Goal: Find specific page/section: Locate item on page

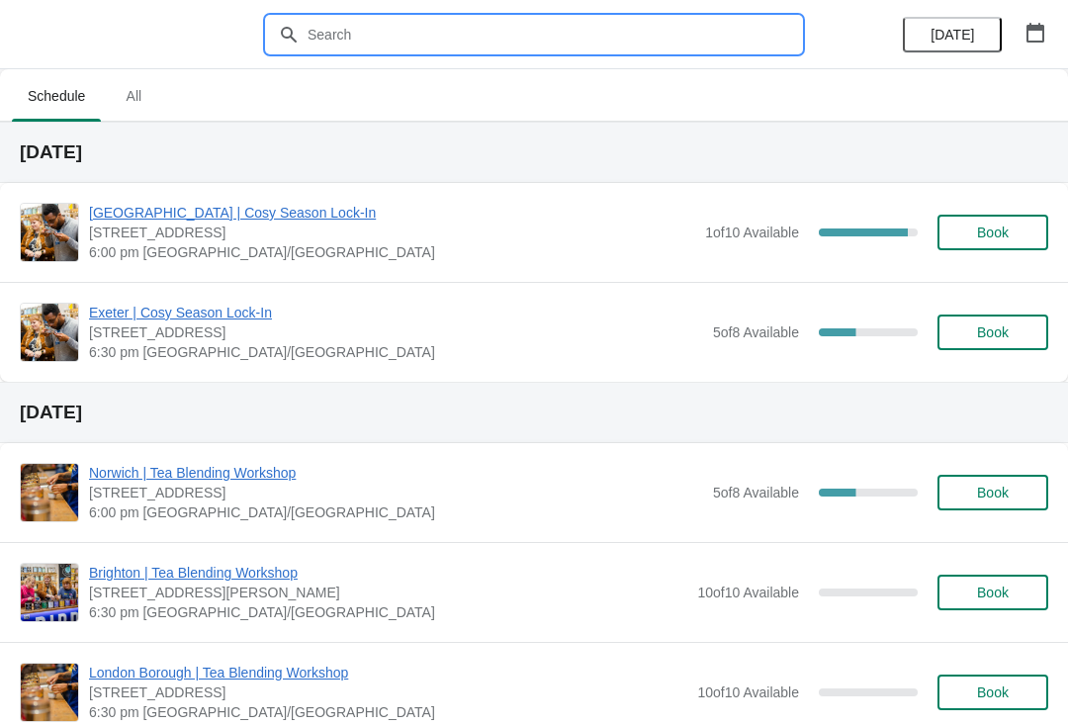
click at [611, 37] on input "text" at bounding box center [553, 35] width 494 height 36
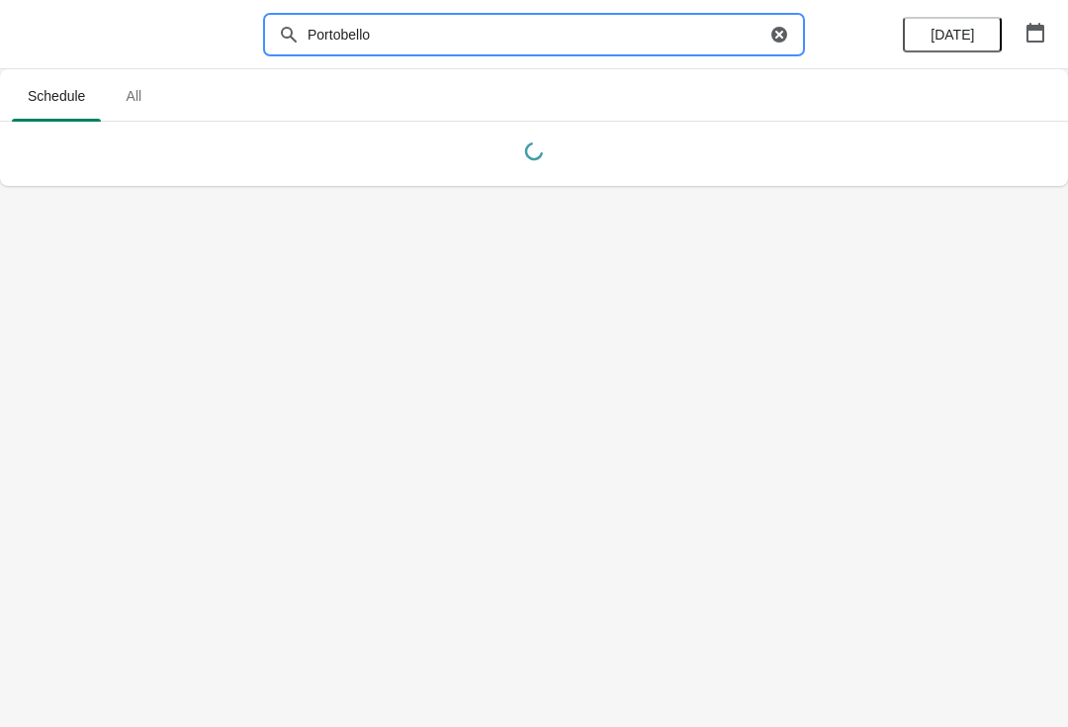
type input "Portobello"
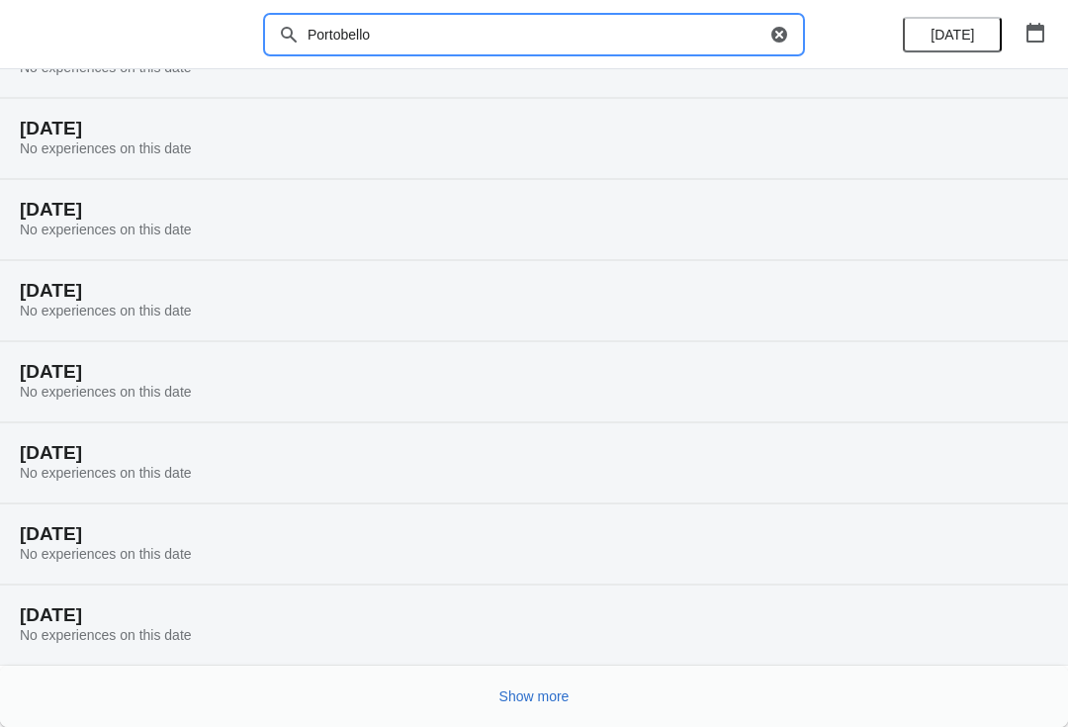
scroll to position [105, 0]
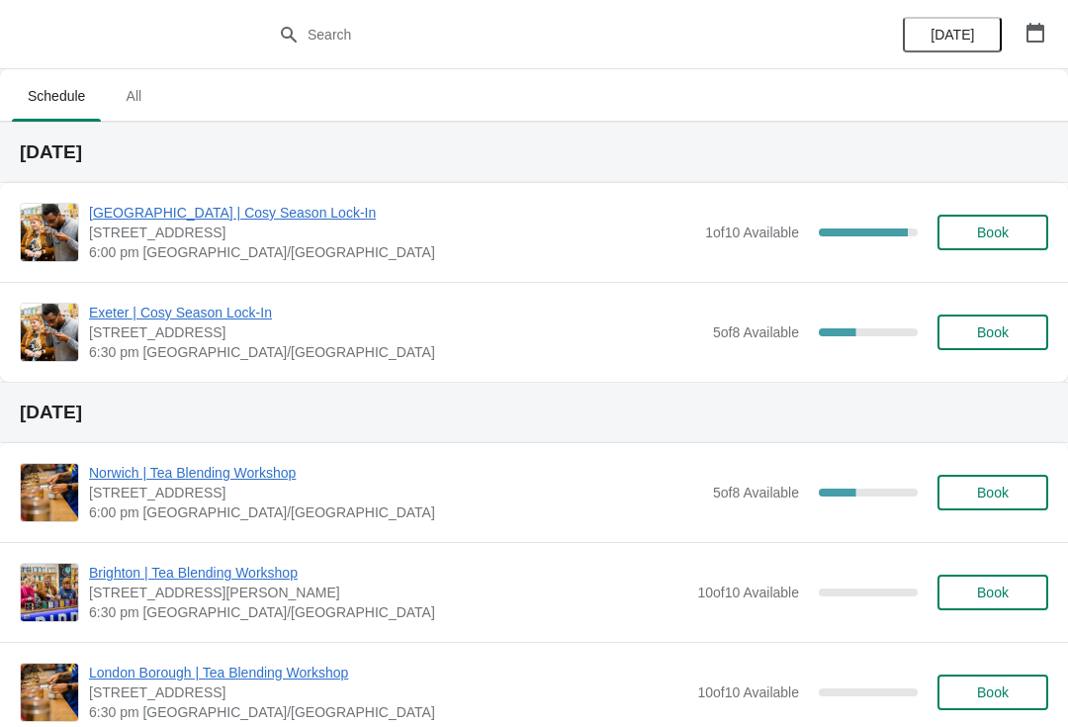
scroll to position [60, 0]
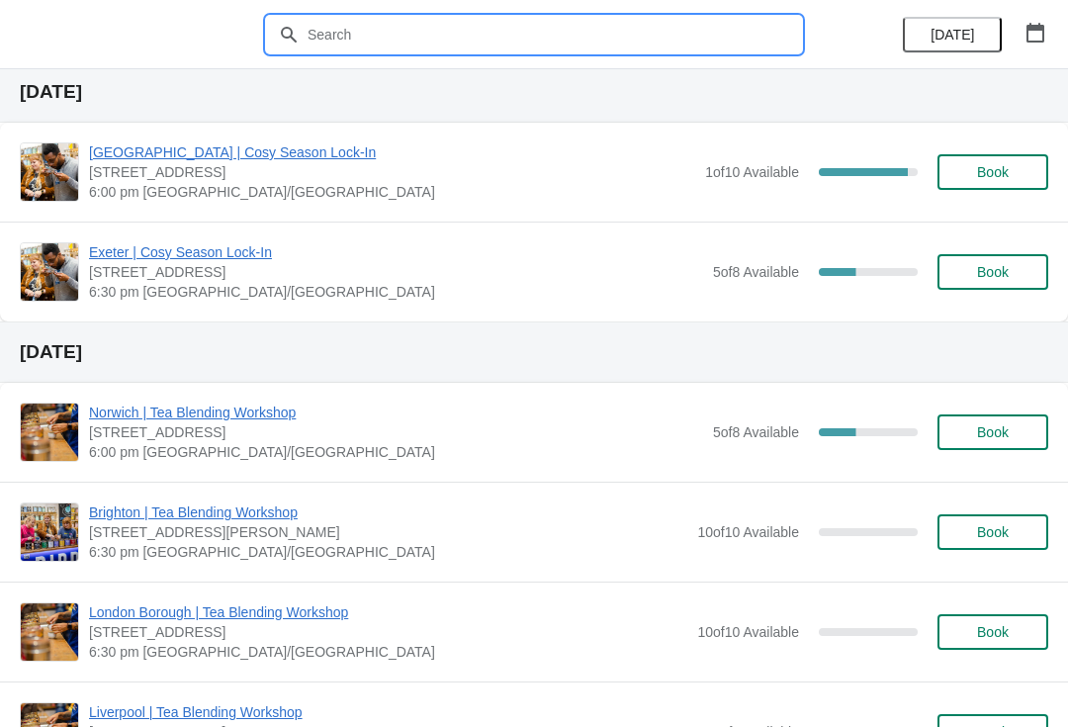
click at [593, 40] on input "text" at bounding box center [553, 35] width 494 height 36
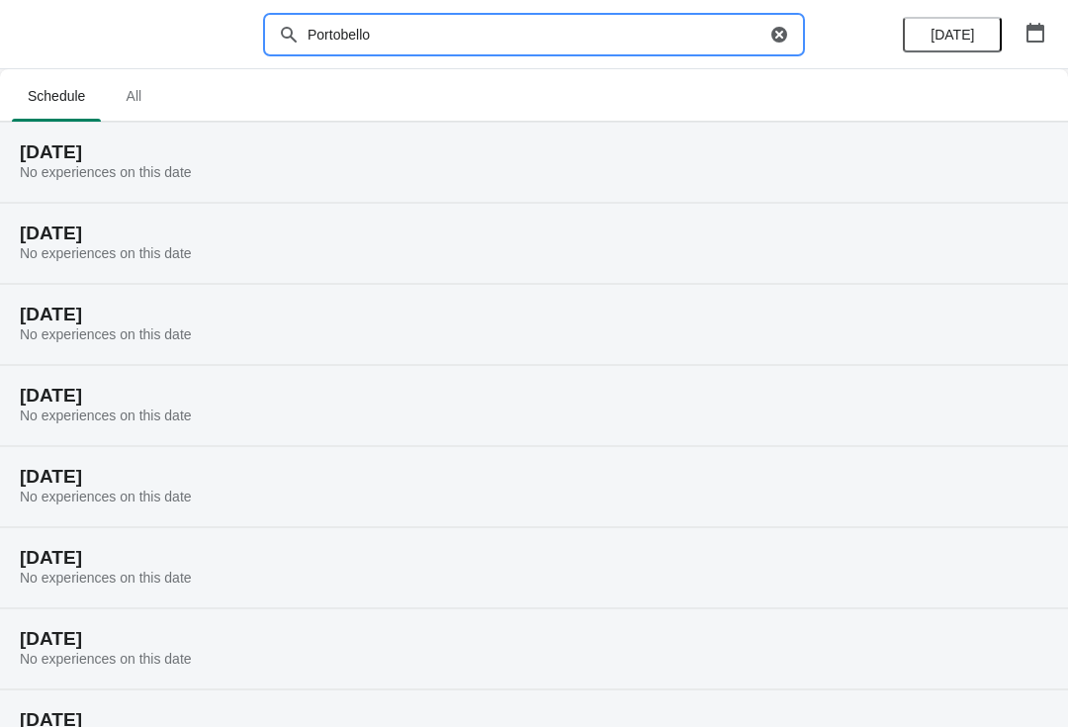
scroll to position [105, 0]
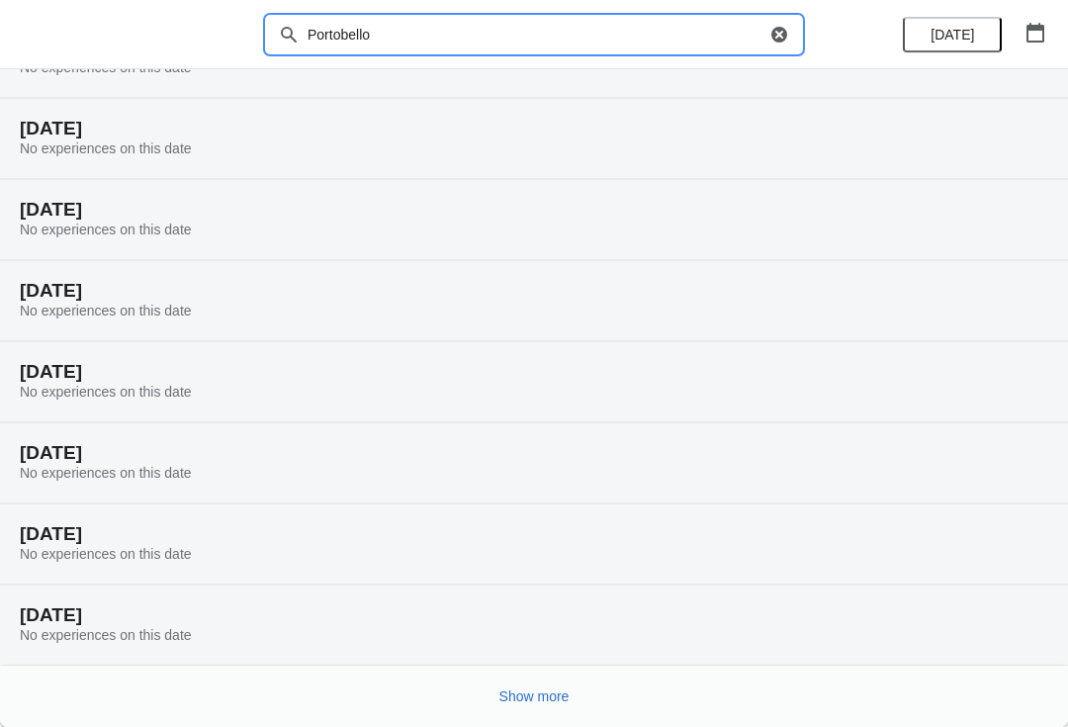
type input "Portobello"
click at [542, 690] on span "Show more" at bounding box center [534, 696] width 70 height 16
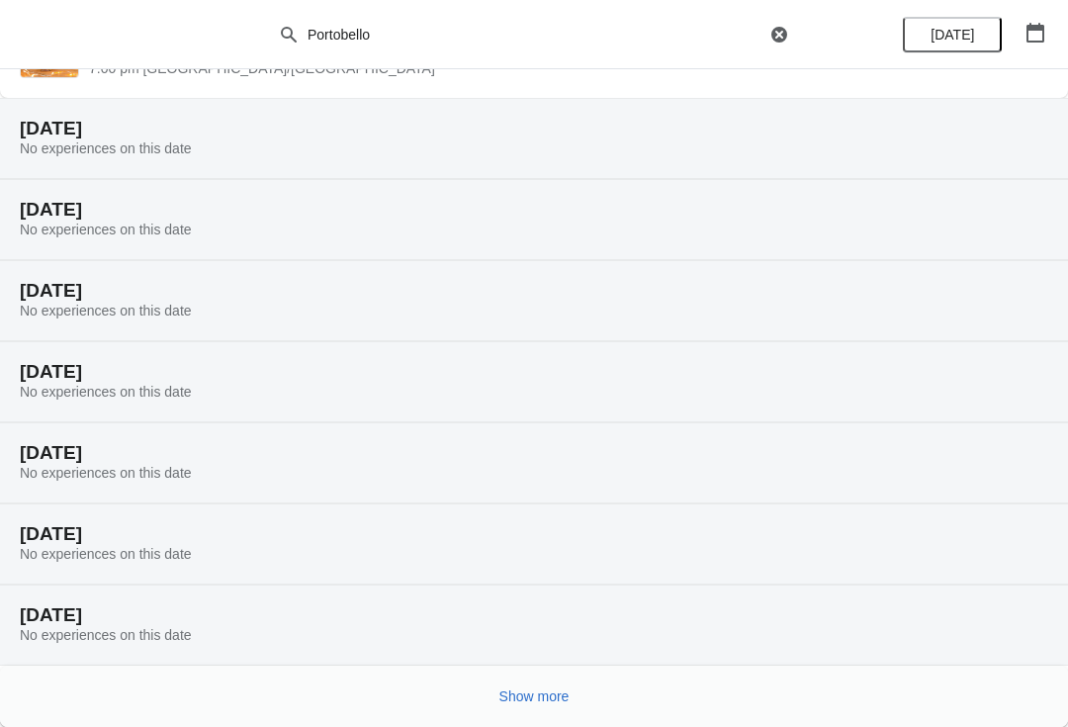
scroll to position [832, 0]
click at [558, 688] on span "Show more" at bounding box center [534, 696] width 70 height 16
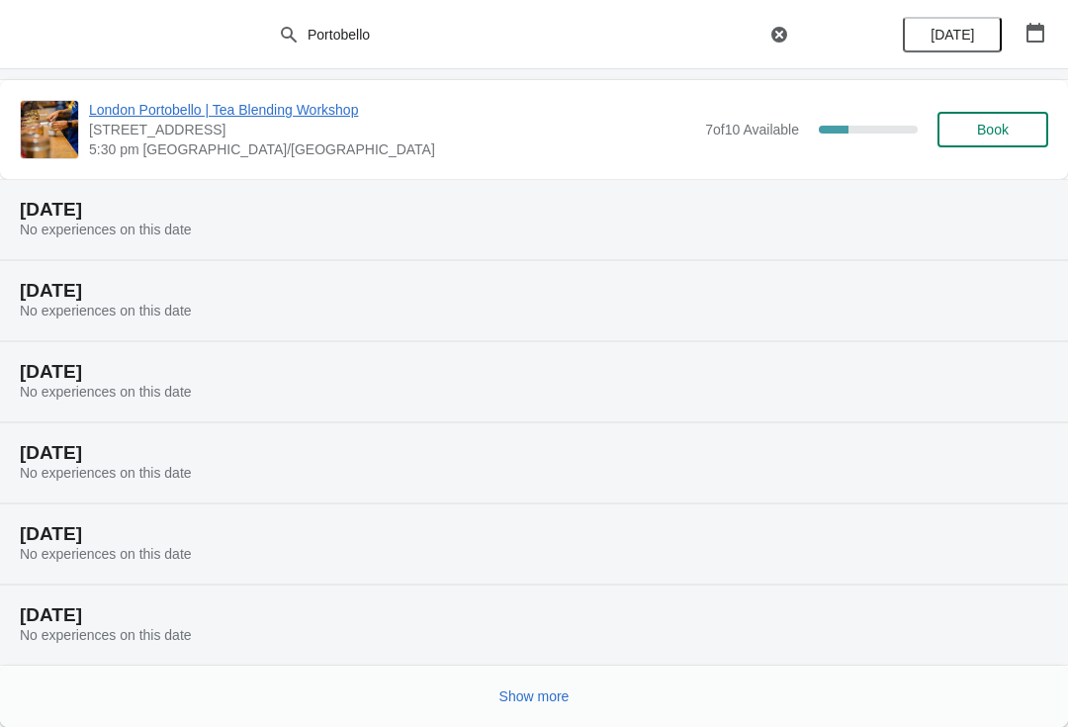
scroll to position [1560, 0]
click at [540, 691] on span "Show more" at bounding box center [534, 696] width 70 height 16
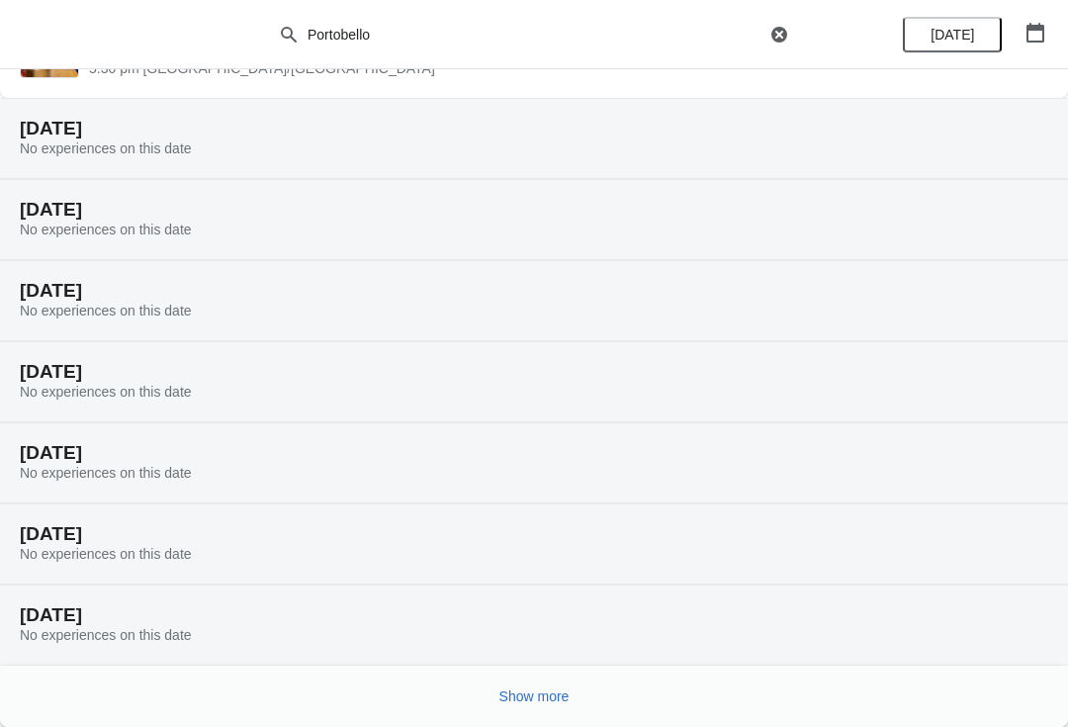
scroll to position [2288, 0]
click at [550, 691] on span "Show more" at bounding box center [534, 696] width 70 height 16
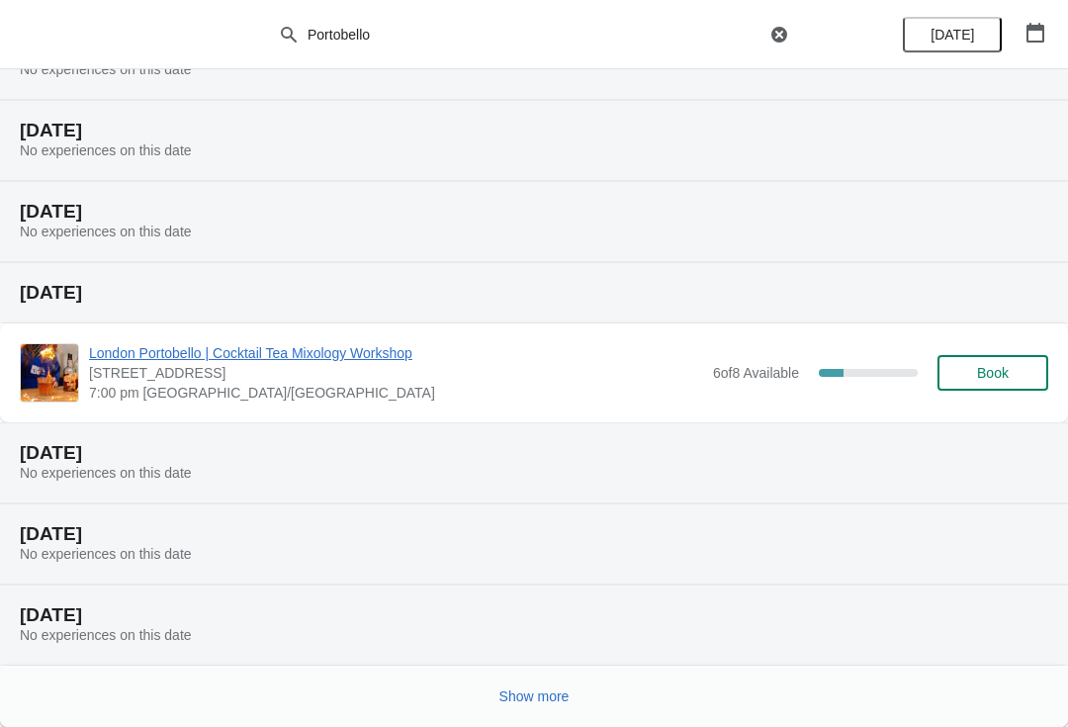
scroll to position [3015, 0]
click at [540, 684] on button "Show more" at bounding box center [534, 696] width 86 height 36
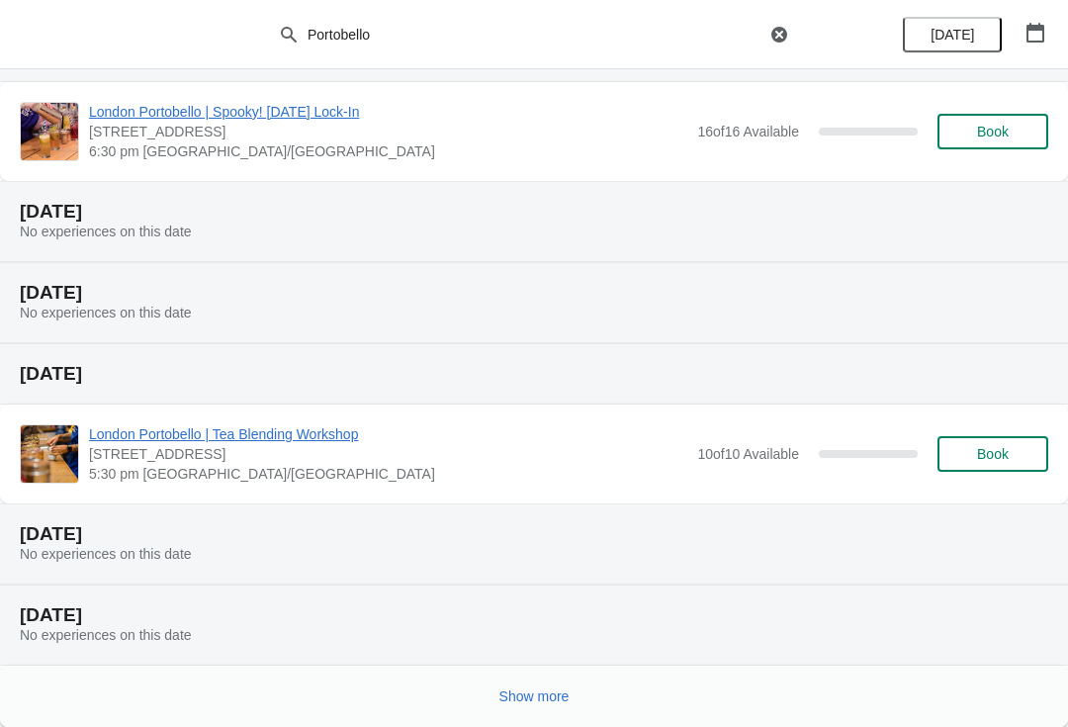
scroll to position [3822, 0]
click at [532, 688] on span "Show more" at bounding box center [534, 696] width 70 height 16
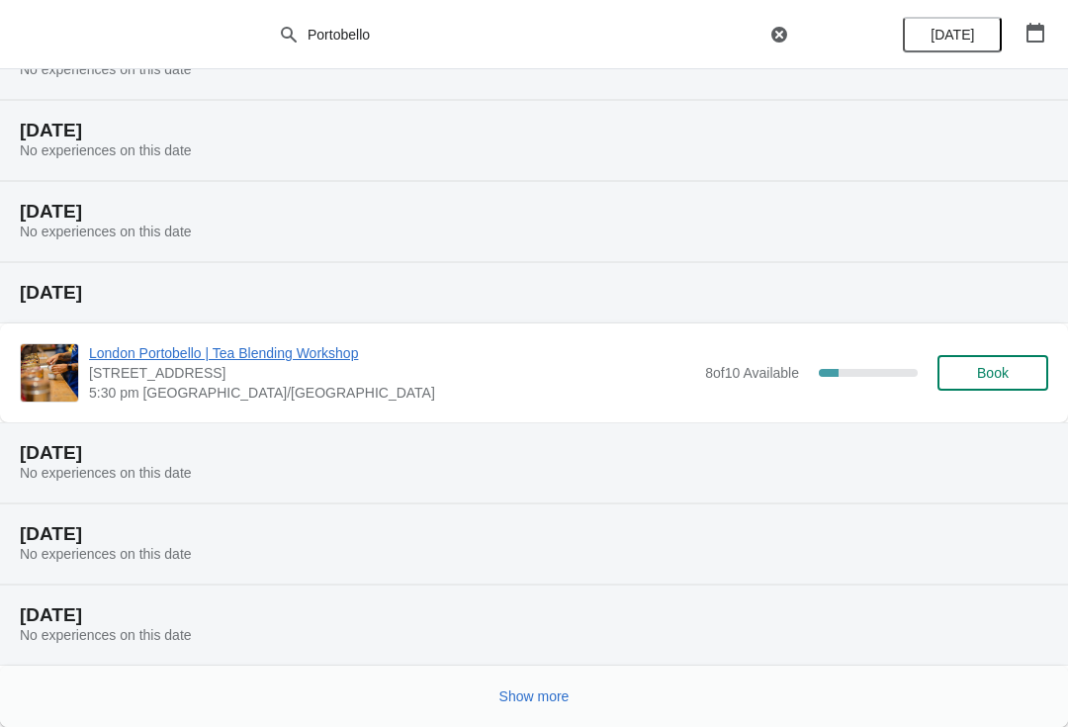
scroll to position [4550, 0]
click at [526, 684] on button "Show more" at bounding box center [534, 696] width 86 height 36
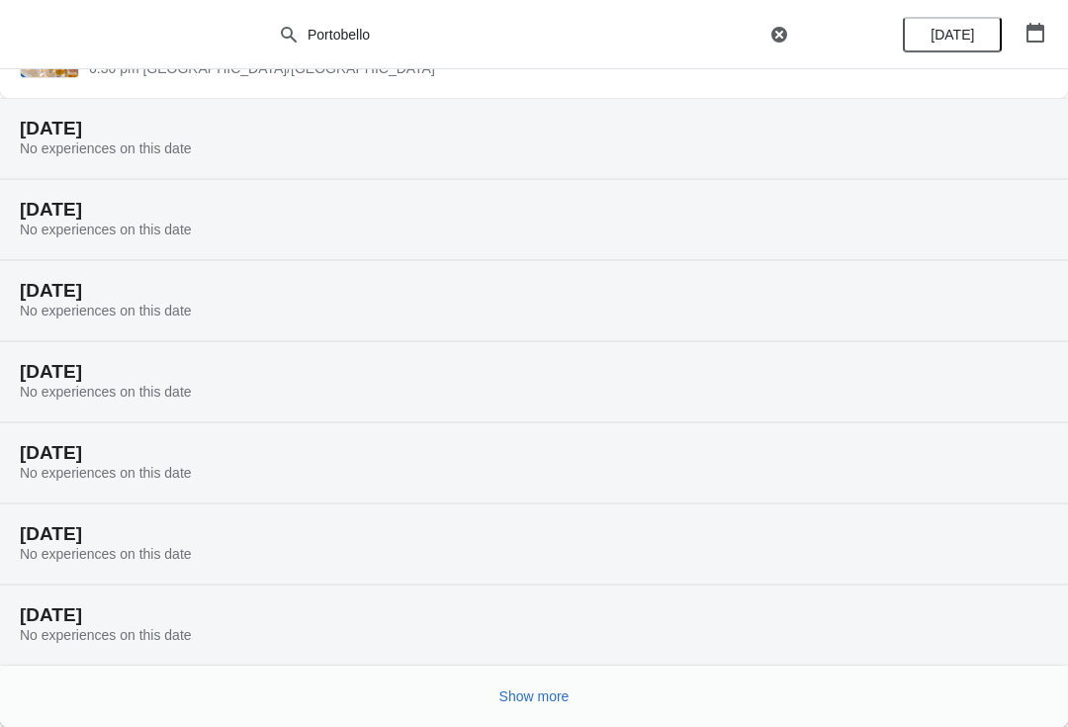
scroll to position [5277, 0]
click at [524, 694] on span "Show more" at bounding box center [534, 696] width 70 height 16
click at [543, 708] on button "Show more" at bounding box center [534, 696] width 86 height 36
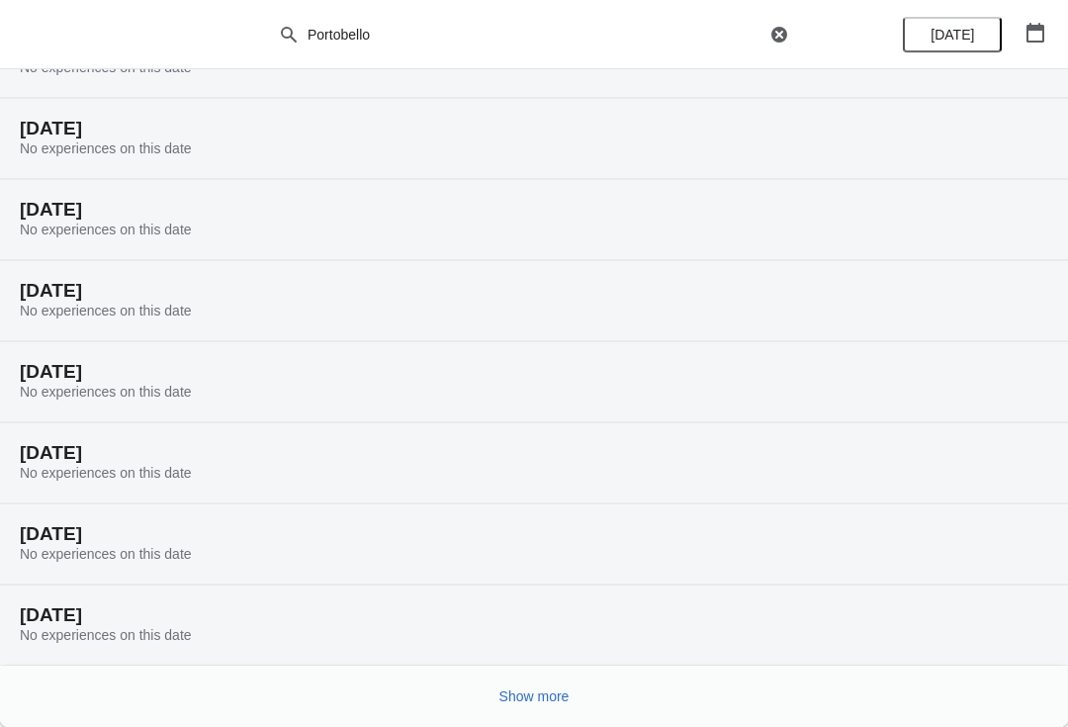
scroll to position [6653, 0]
click at [521, 704] on span "Show more" at bounding box center [534, 696] width 70 height 16
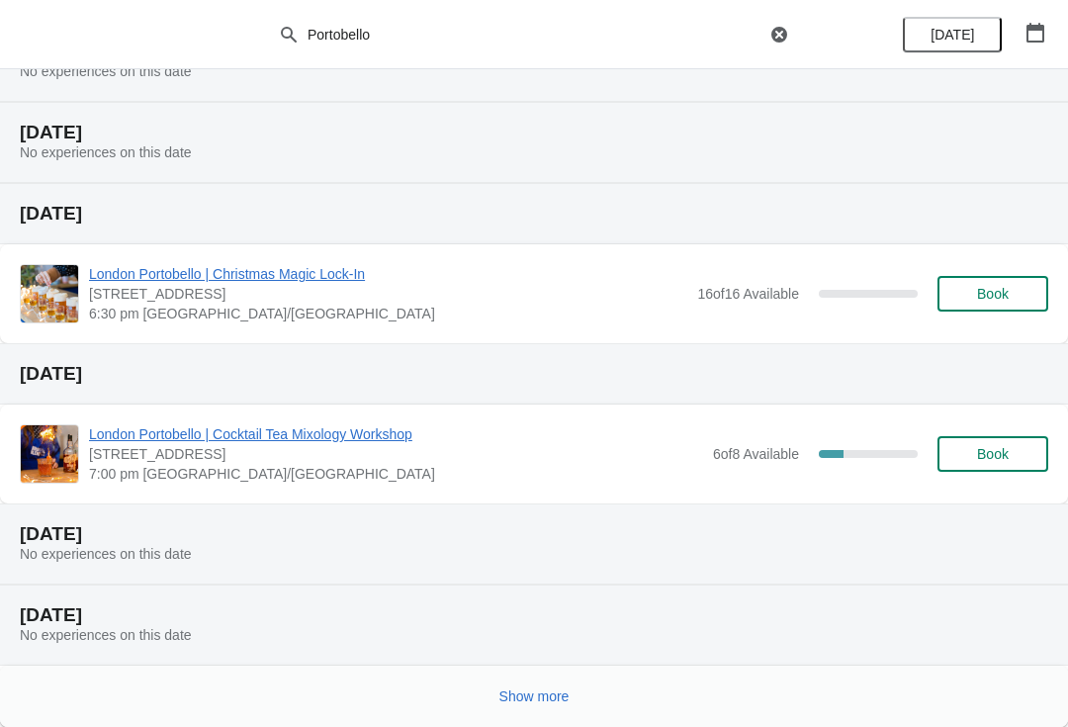
scroll to position [7539, 0]
